Goal: Task Accomplishment & Management: Manage account settings

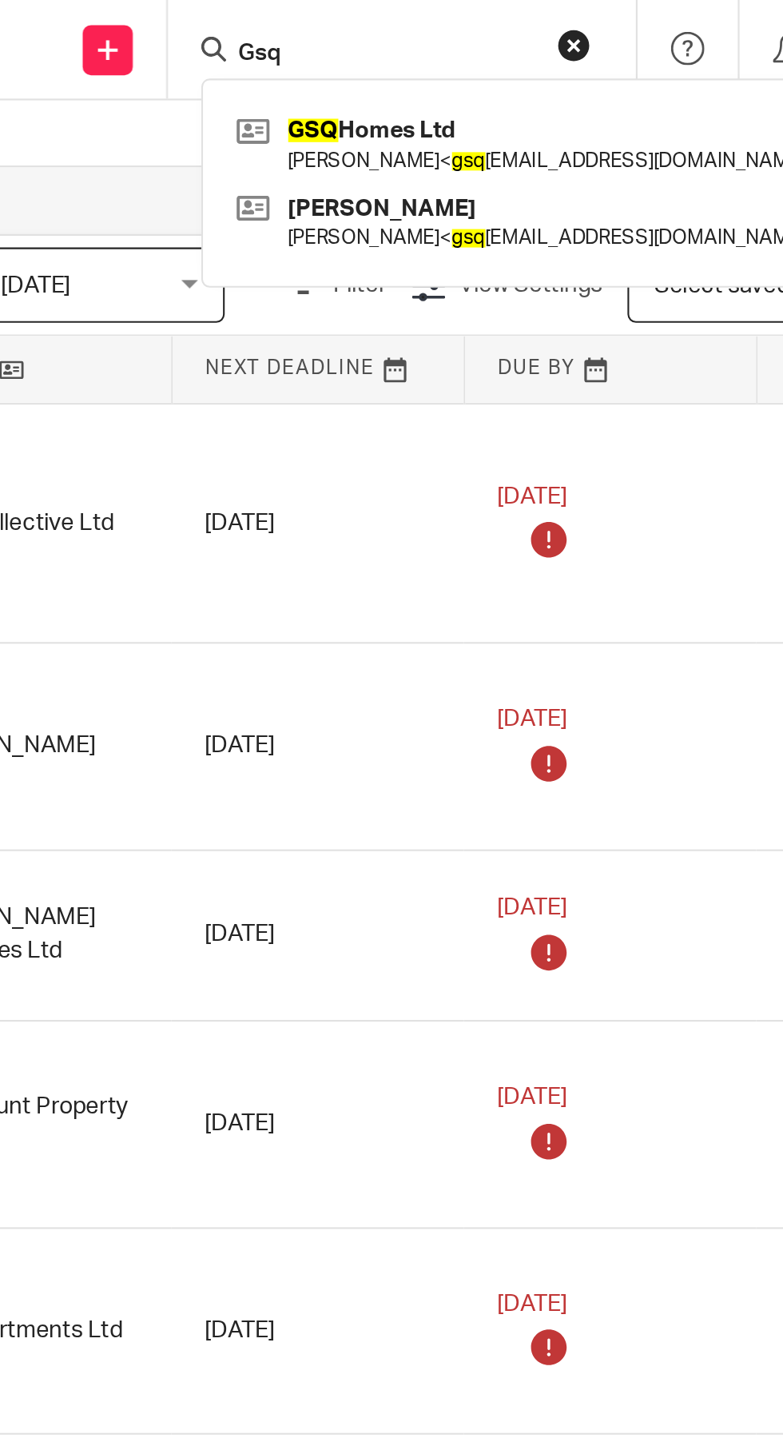
type input "Gsq"
click at [503, 64] on link at bounding box center [527, 68] width 286 height 37
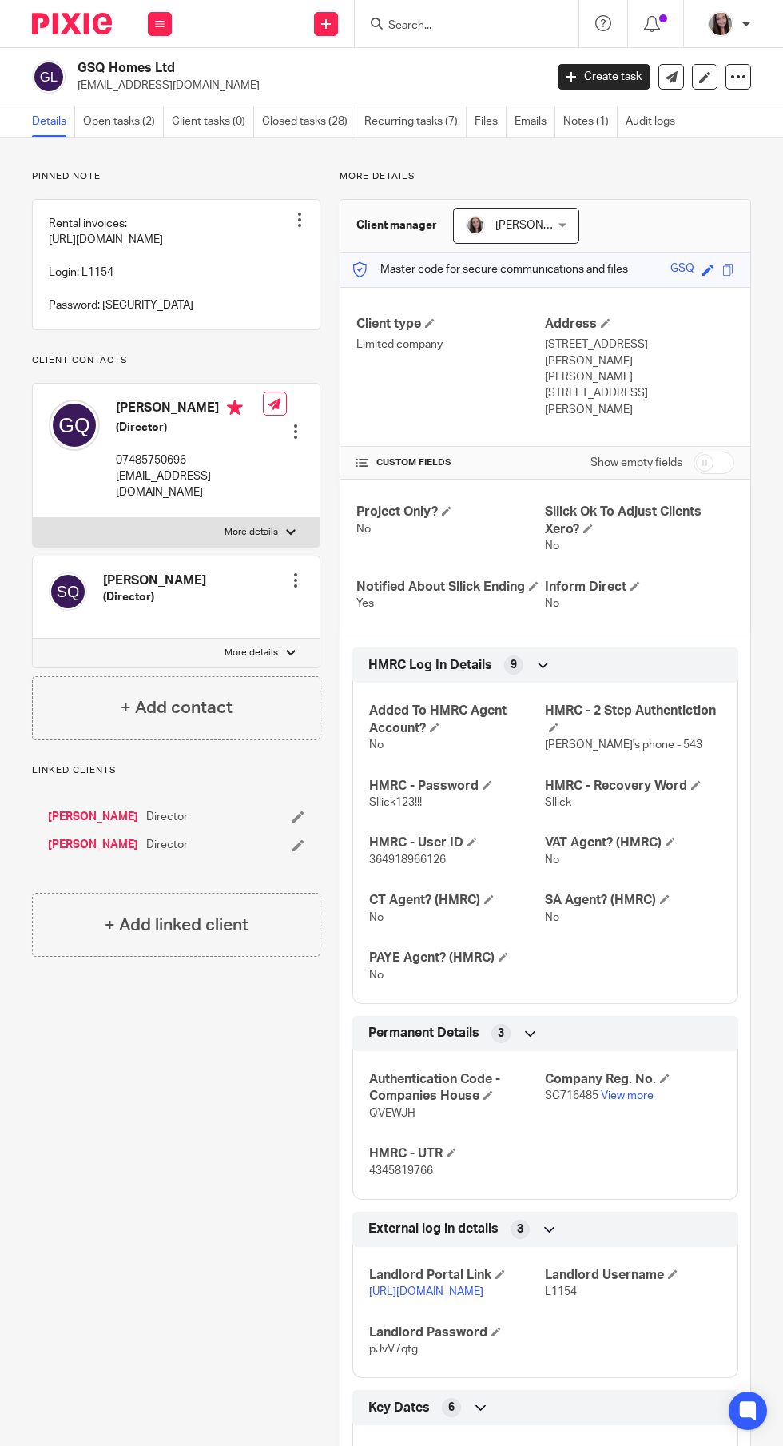
click at [109, 123] on link "Open tasks (2)" at bounding box center [123, 121] width 81 height 31
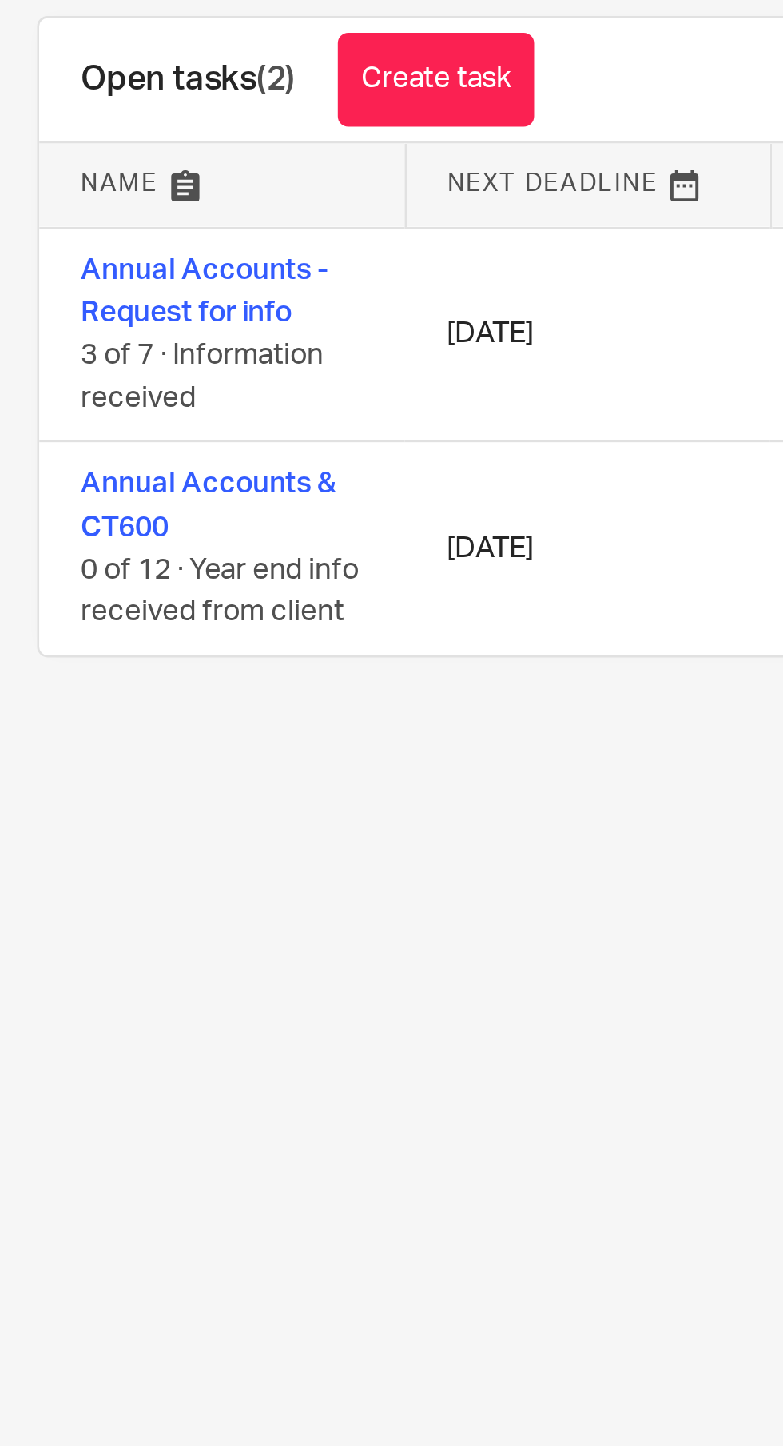
click at [104, 280] on link "Annual Accounts - Request for info" at bounding box center [96, 275] width 94 height 27
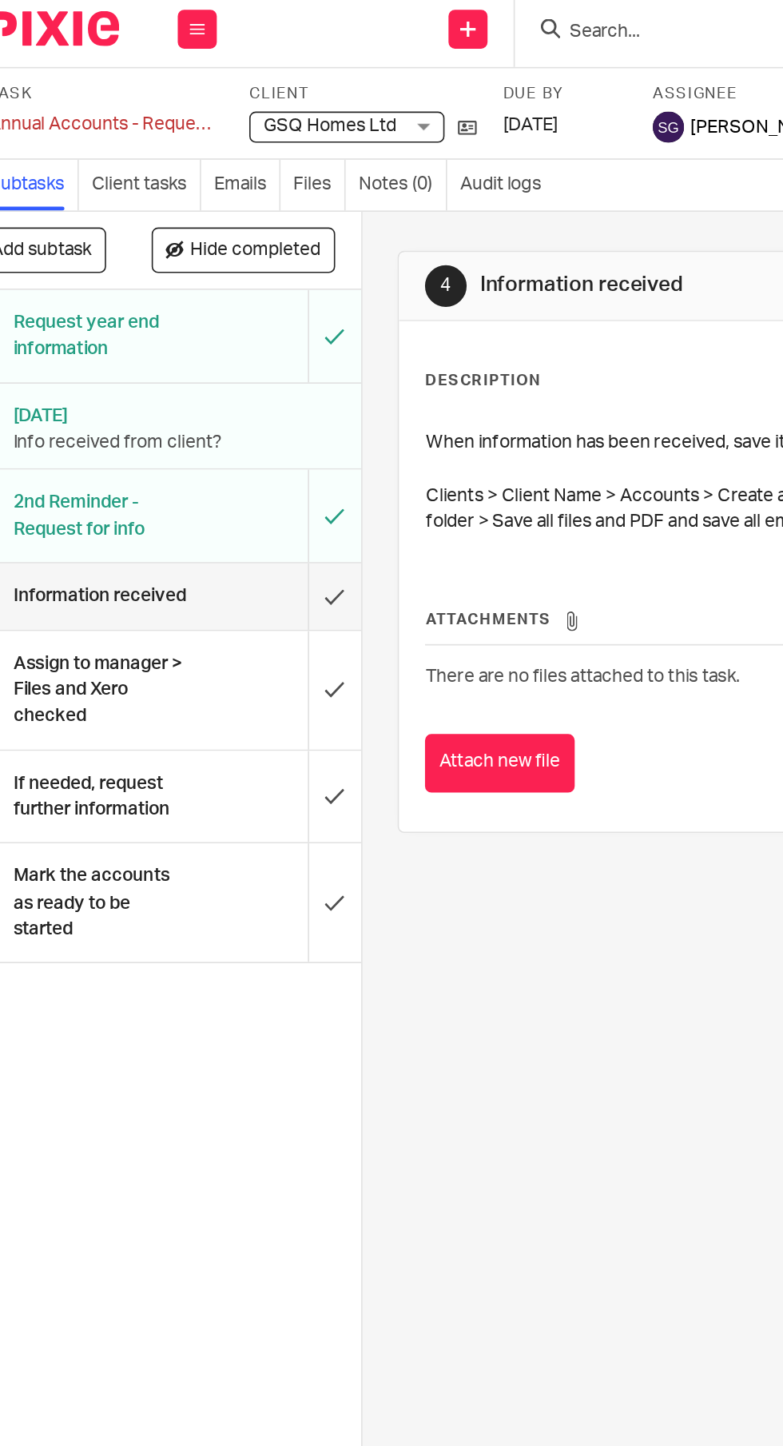
click at [186, 119] on link "Emails" at bounding box center [190, 119] width 41 height 31
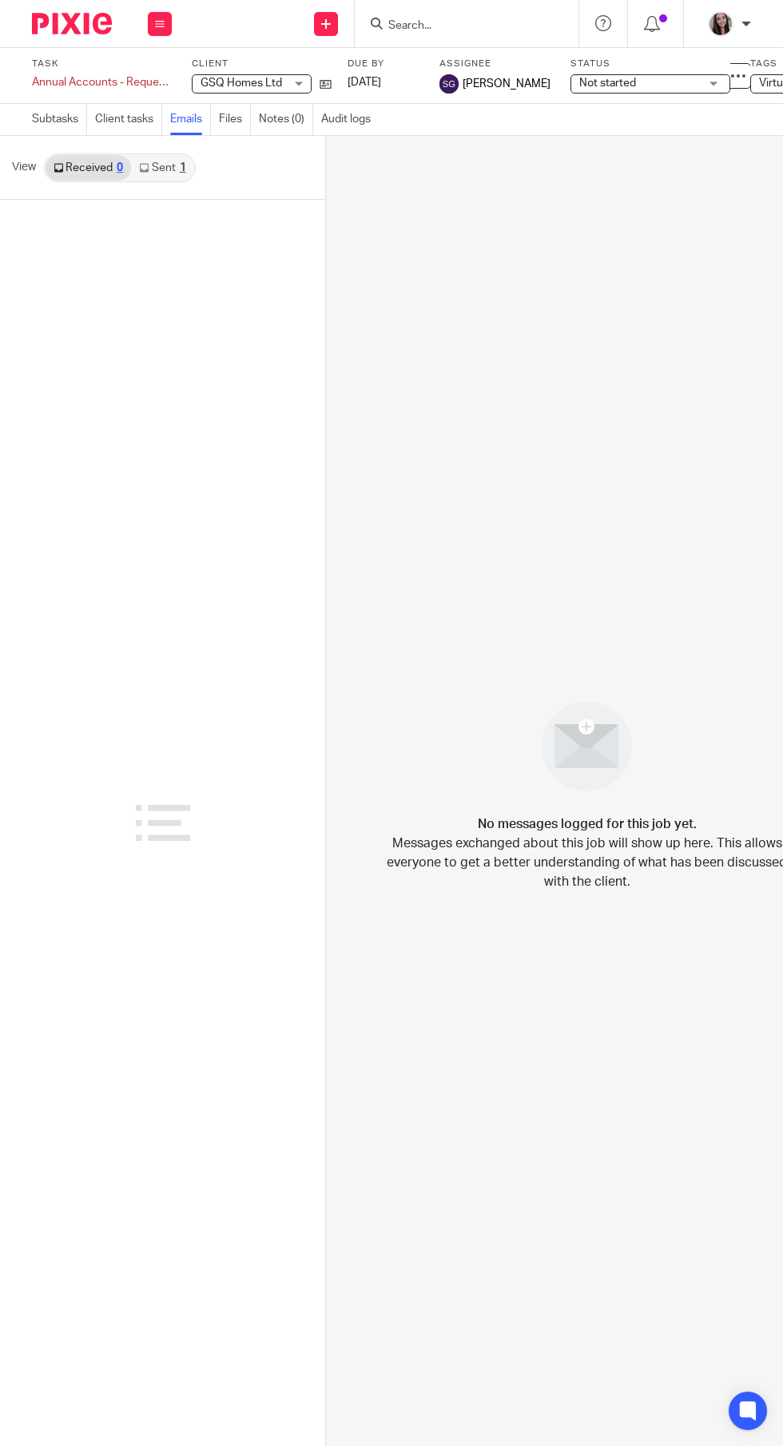
click at [166, 160] on link "Sent 1" at bounding box center [162, 168] width 62 height 26
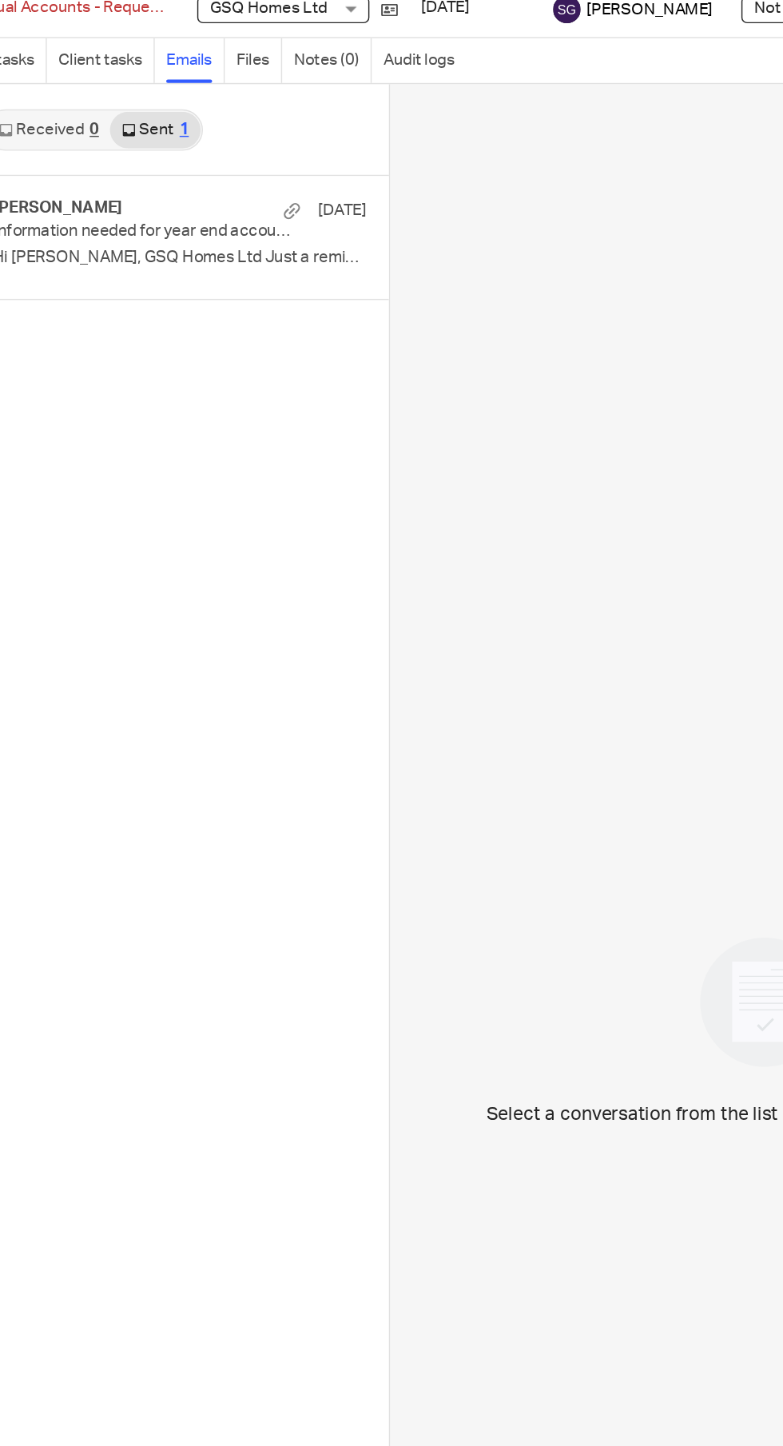
scroll to position [0, 1]
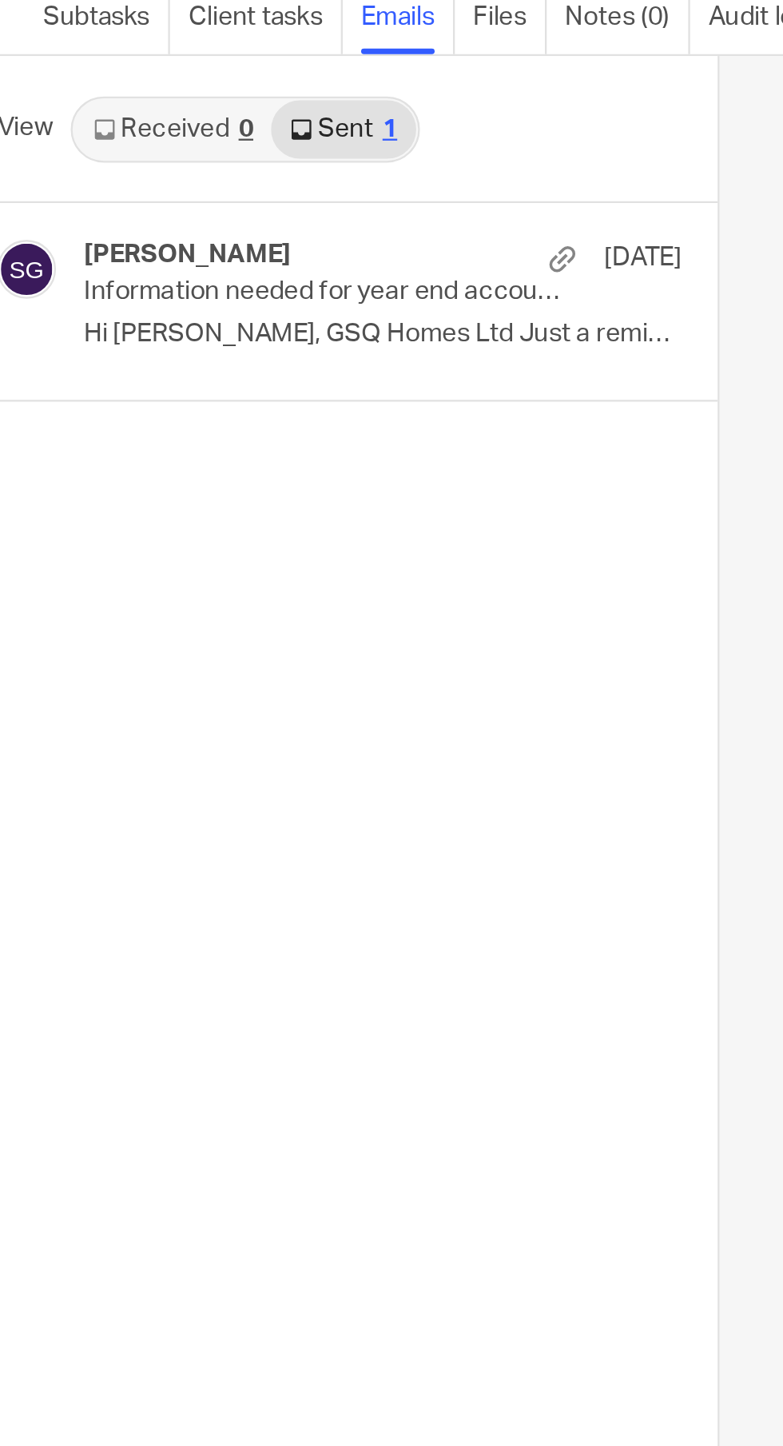
click at [221, 253] on p "Hi George, GSQ Homes Ltd Just a reminder..." at bounding box center [179, 257] width 260 height 14
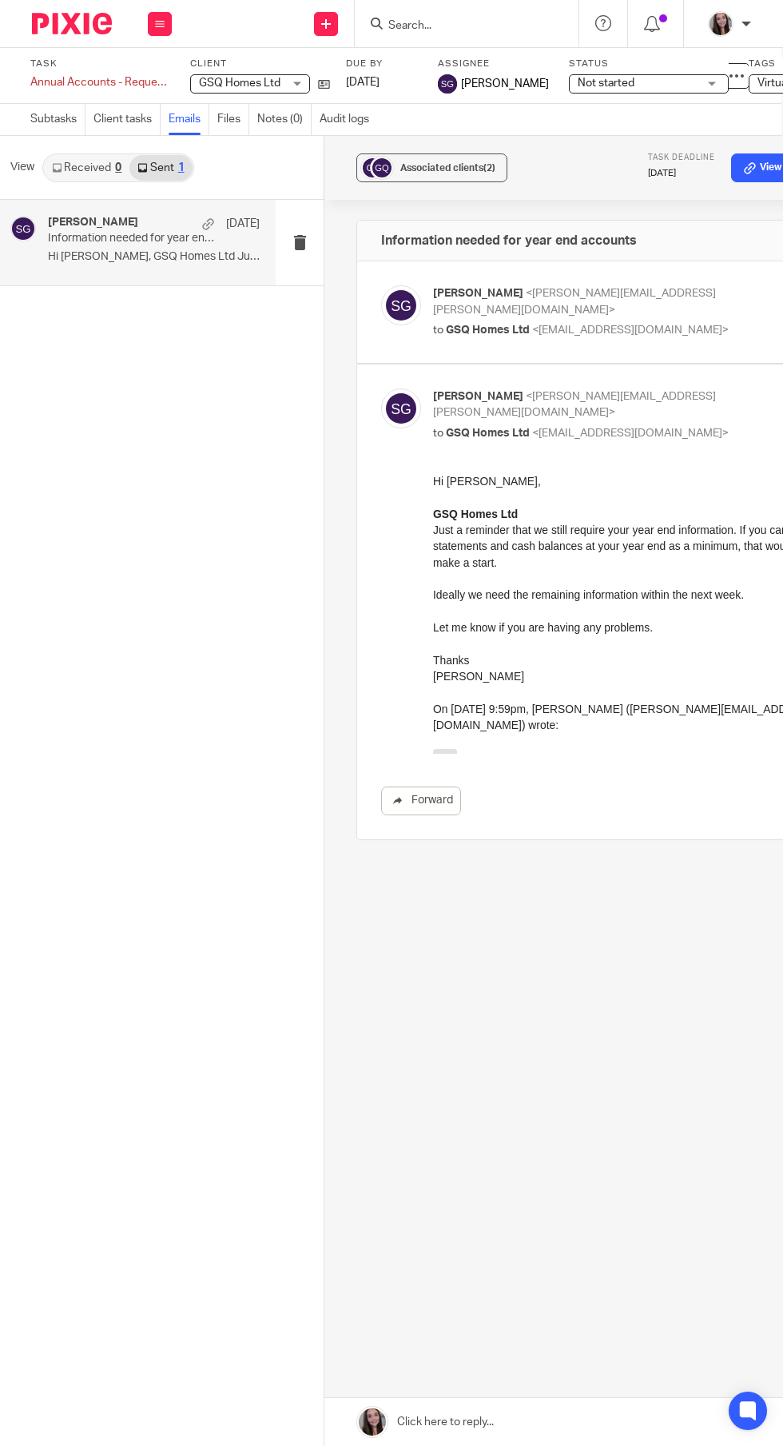
scroll to position [0, 7]
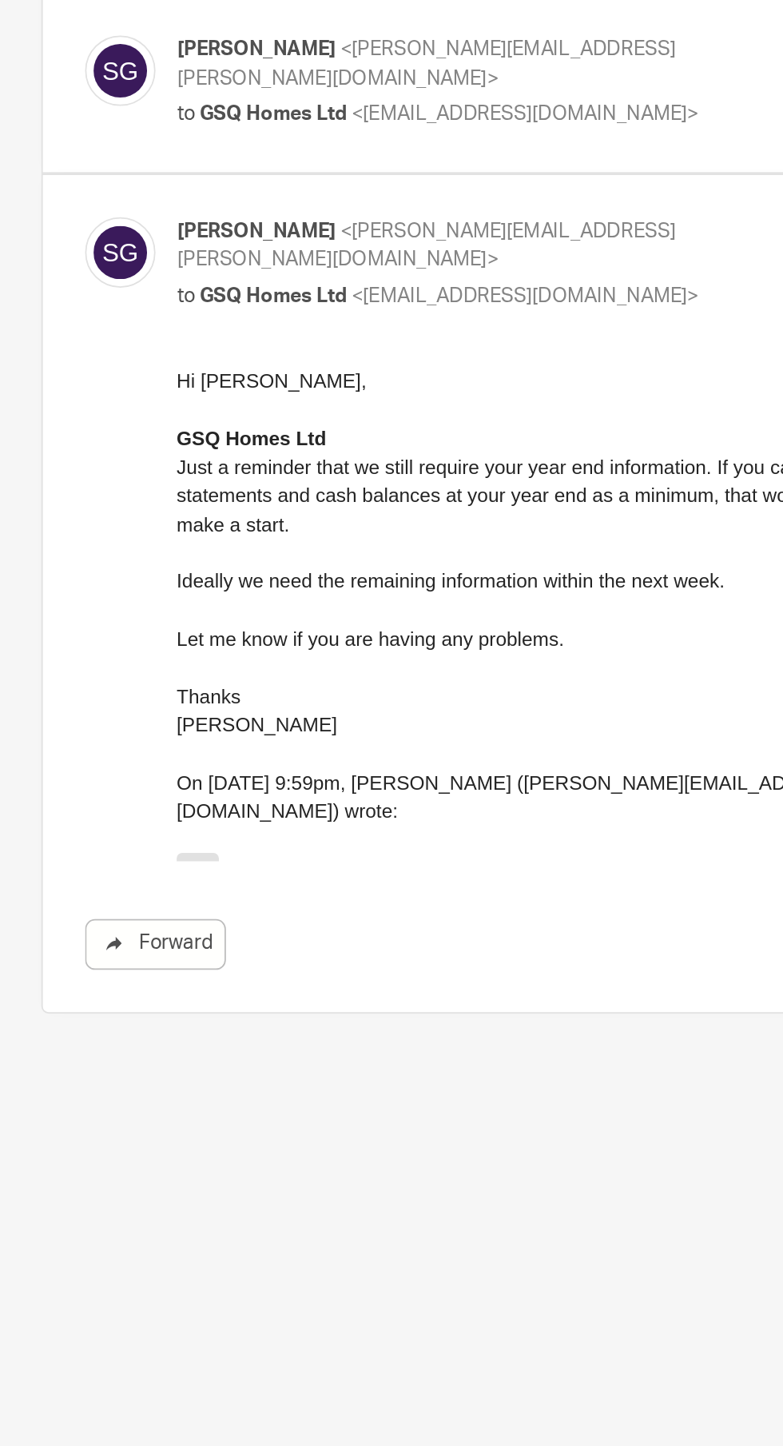
click at [674, 325] on span "<gsqhomesltd@outlook.com>" at bounding box center [625, 330] width 197 height 11
checkbox input "true"
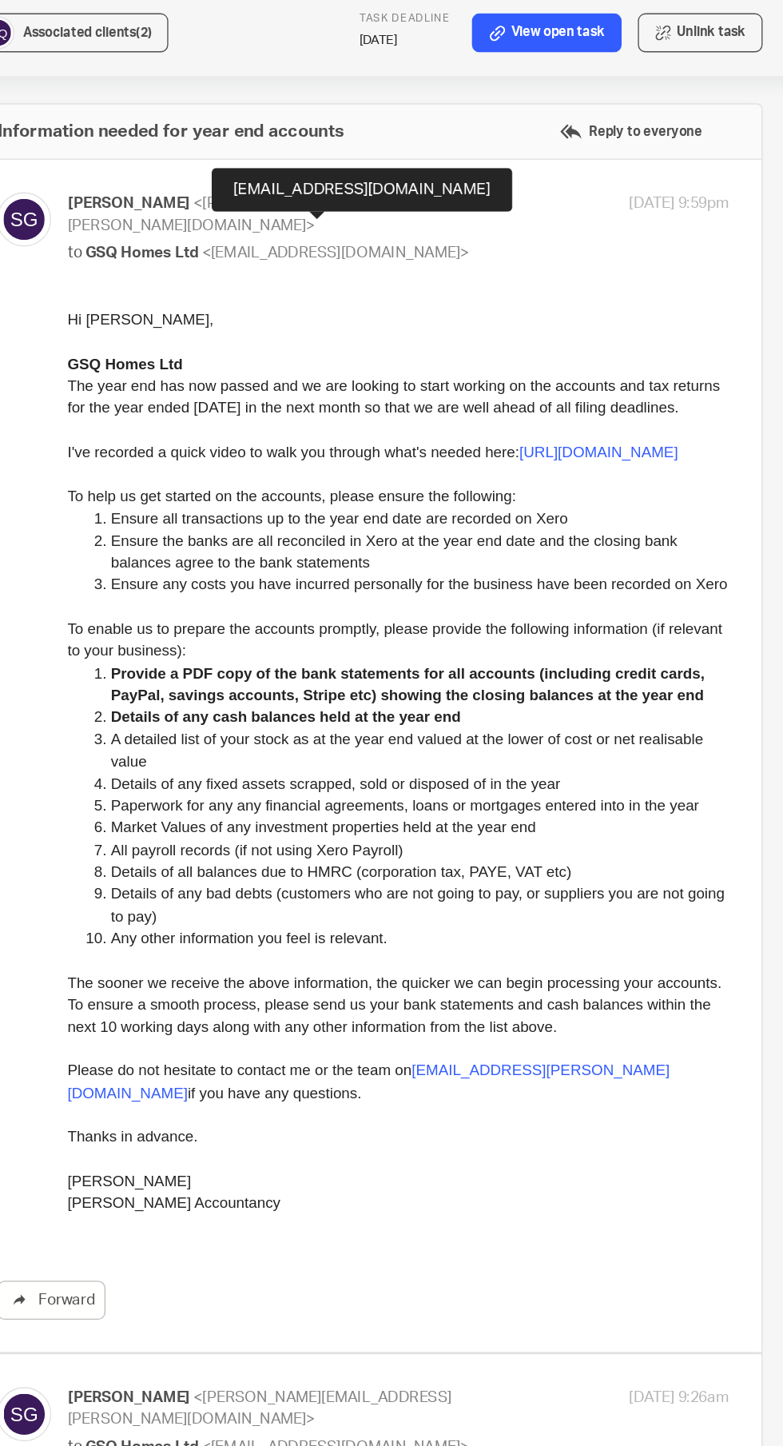
scroll to position [0, 172]
